Goal: Information Seeking & Learning: Learn about a topic

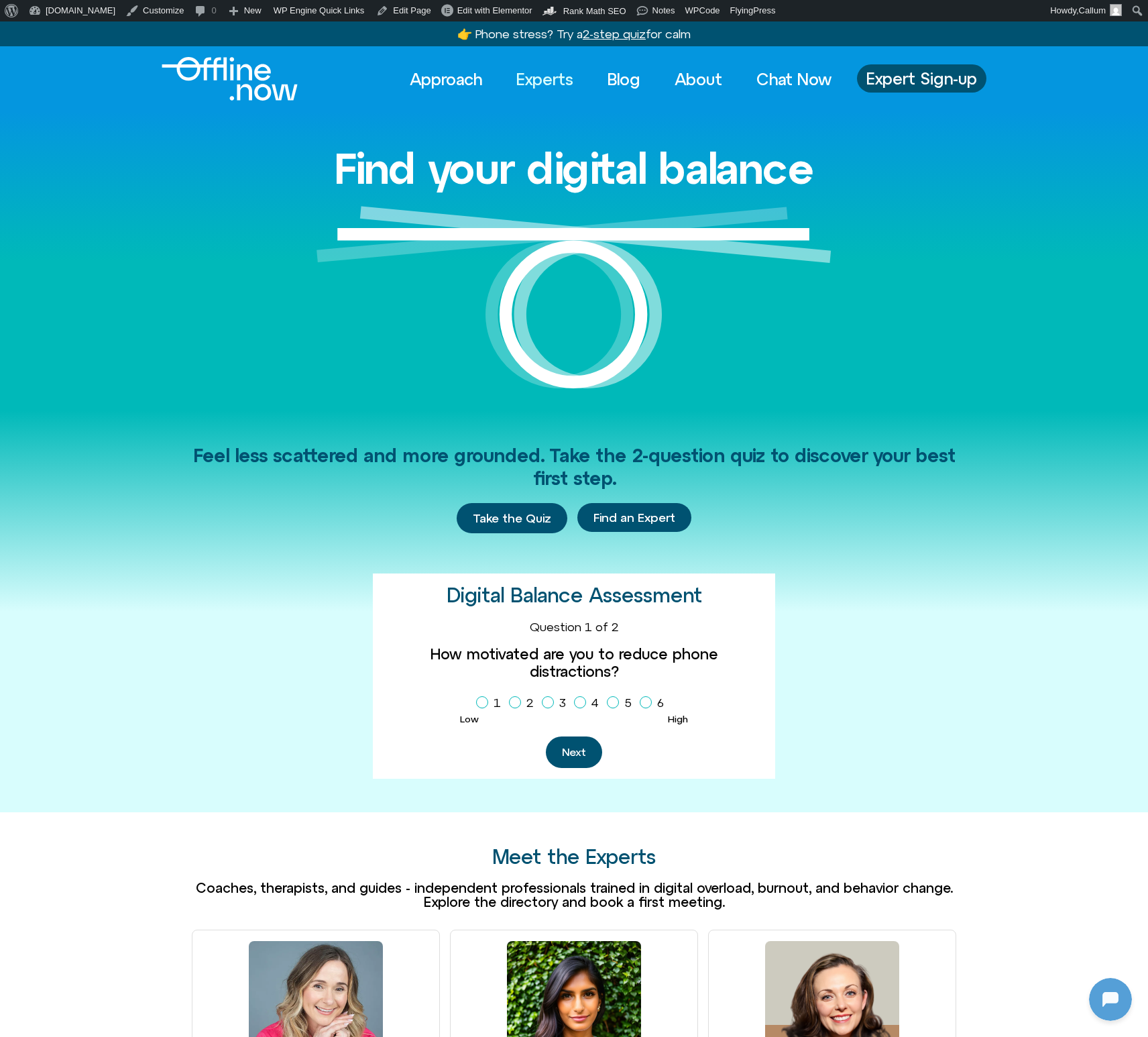
click at [548, 77] on link "Experts" at bounding box center [544, 79] width 81 height 29
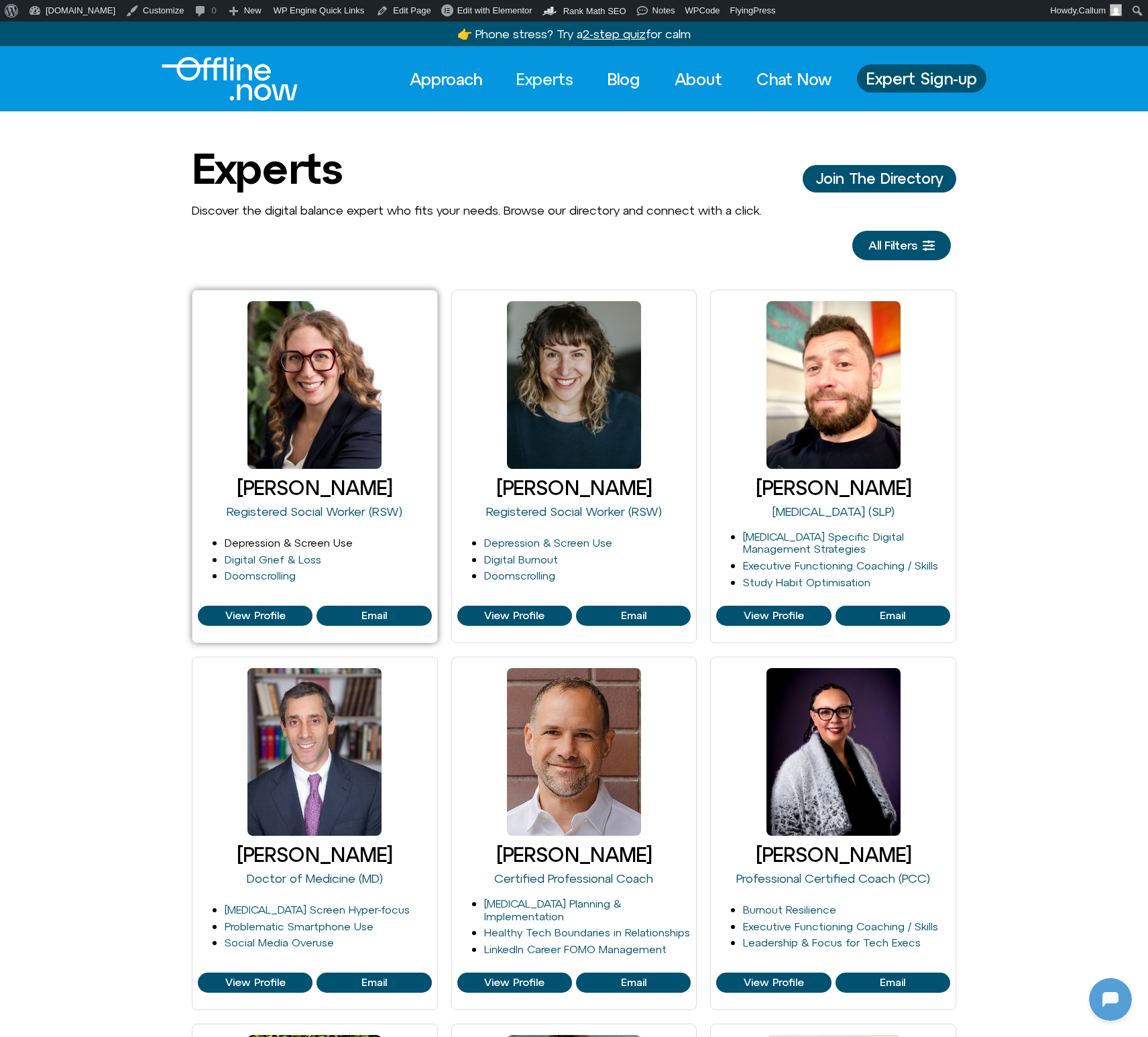
click at [281, 547] on link "Depression & Screen Use" at bounding box center [289, 542] width 128 height 12
